Goal: Find specific page/section: Find specific page/section

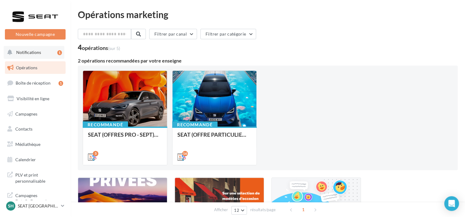
click at [47, 48] on button "Notifications 1" at bounding box center [34, 52] width 61 height 13
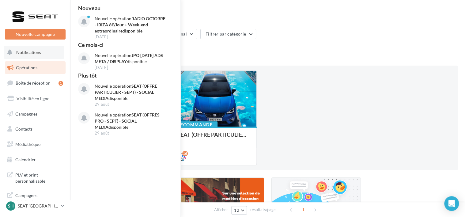
click at [42, 53] on button "Notifications Nouveau Nouvelle opération RADIO OCTOBRE - IBIZA 6€/Jour + Week-e…" at bounding box center [34, 52] width 61 height 13
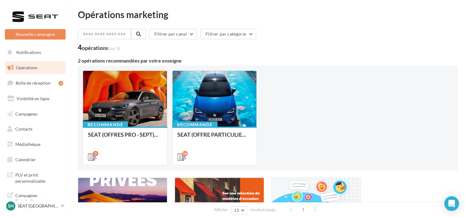
click at [39, 68] on link "Opérations" at bounding box center [35, 67] width 63 height 13
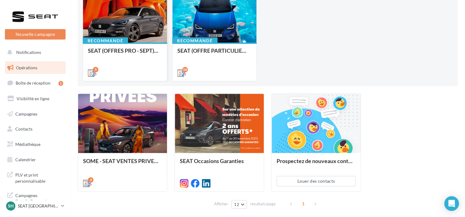
scroll to position [109, 0]
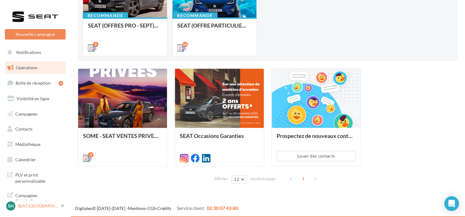
click at [46, 206] on p "SEAT [GEOGRAPHIC_DATA]" at bounding box center [38, 206] width 41 height 6
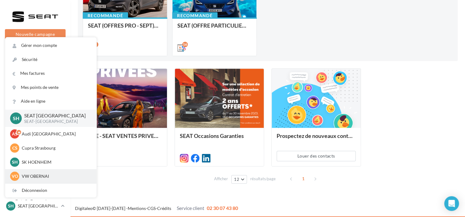
click at [43, 175] on p "VW OBERNAI" at bounding box center [55, 176] width 67 height 6
